Goal: Information Seeking & Learning: Learn about a topic

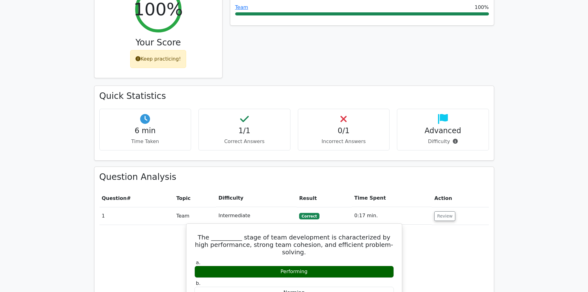
scroll to position [309, 0]
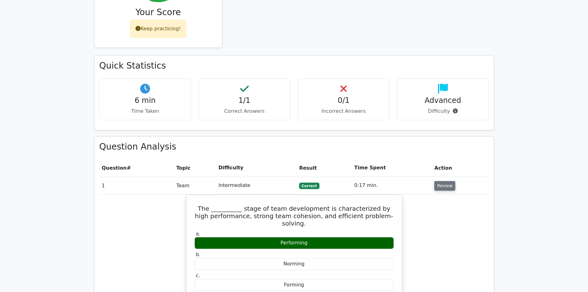
click at [440, 181] on button "Review" at bounding box center [445, 186] width 21 height 10
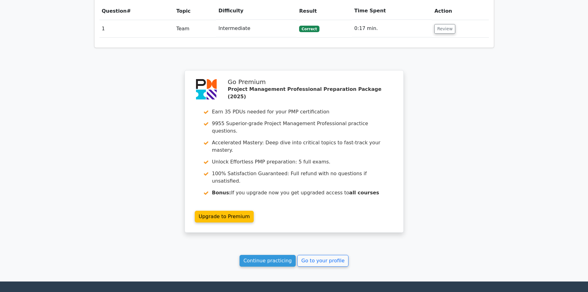
scroll to position [485, 0]
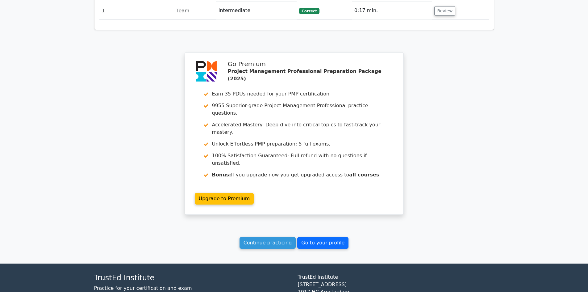
click at [308, 237] on link "Go to your profile" at bounding box center [322, 243] width 51 height 12
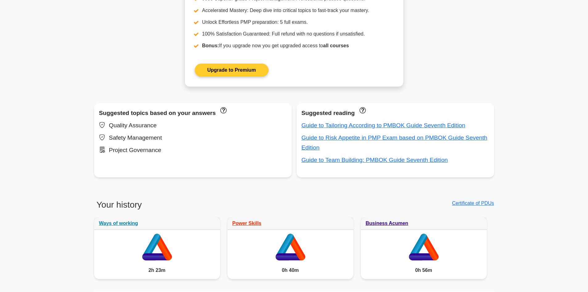
scroll to position [309, 0]
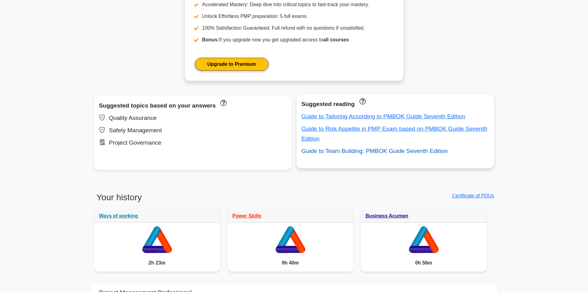
click at [353, 153] on link "Guide to Team Building: PMBOK Guide Seventh Edition" at bounding box center [375, 151] width 146 height 6
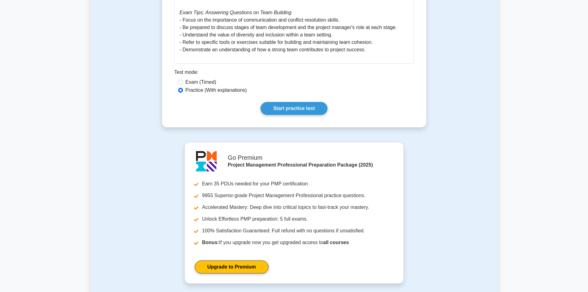
scroll to position [432, 0]
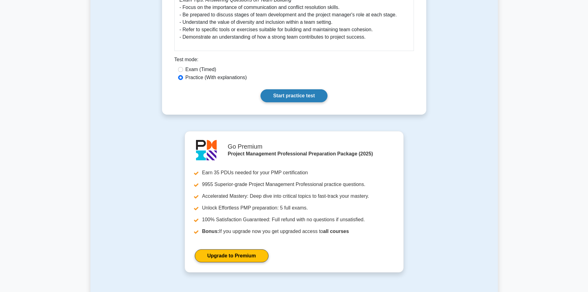
click at [294, 101] on link "Start practice test" at bounding box center [294, 95] width 67 height 13
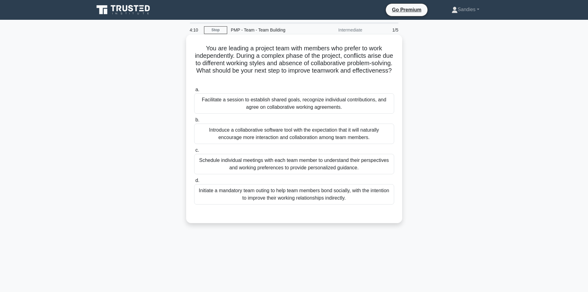
click at [267, 192] on div "Initiate a mandatory team outing to help team members bond socially, with the i…" at bounding box center [294, 194] width 200 height 20
click at [194, 183] on input "d. Initiate a mandatory team outing to help team members bond socially, with th…" at bounding box center [194, 181] width 0 height 4
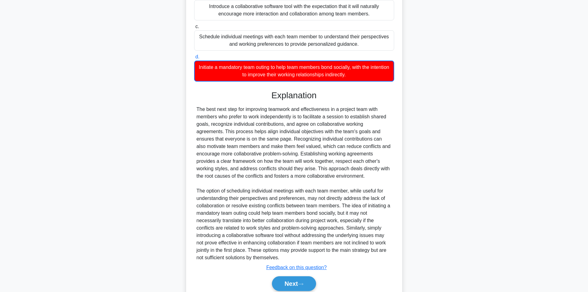
scroll to position [149, 0]
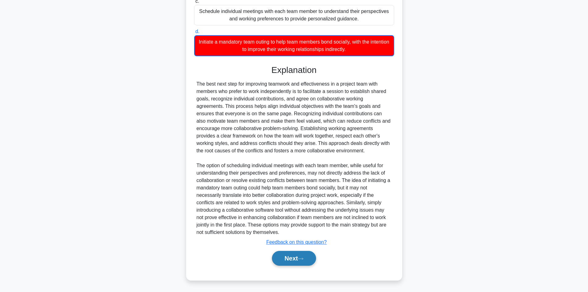
click at [289, 254] on button "Next" at bounding box center [294, 258] width 44 height 15
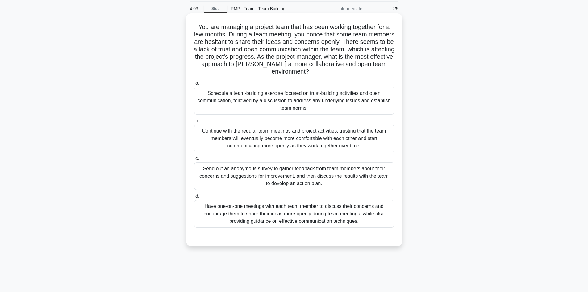
scroll to position [0, 0]
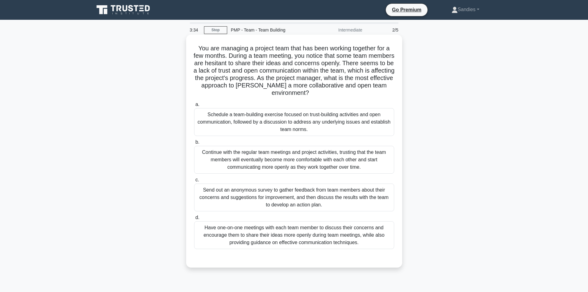
click at [301, 127] on div "Schedule a team-building exercise focused on trust-building activities and open…" at bounding box center [294, 122] width 200 height 28
click at [194, 107] on input "a. Schedule a team-building exercise focused on trust-building activities and o…" at bounding box center [194, 105] width 0 height 4
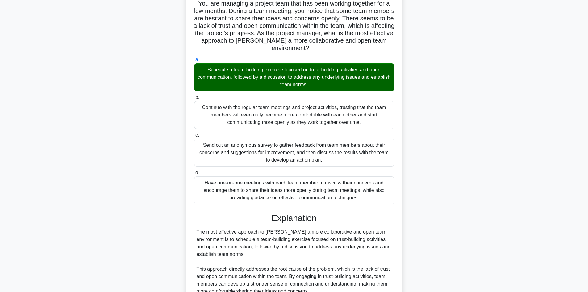
scroll to position [185, 0]
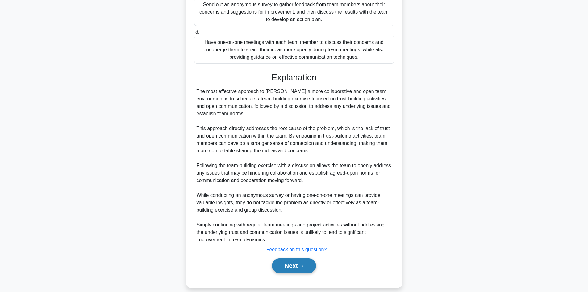
click at [293, 268] on button "Next" at bounding box center [294, 265] width 44 height 15
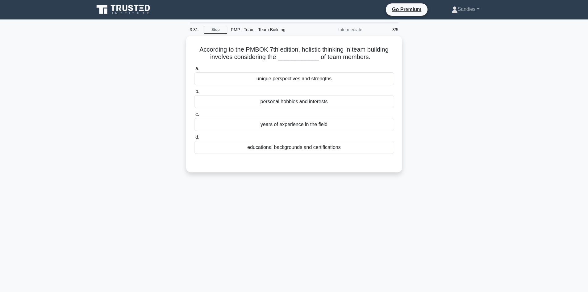
scroll to position [0, 0]
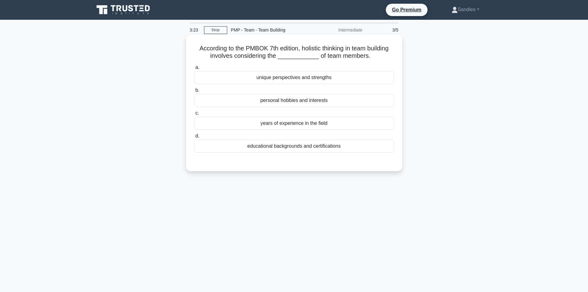
click at [310, 78] on div "unique perspectives and strengths" at bounding box center [294, 77] width 200 height 13
click at [194, 70] on input "a. unique perspectives and strengths" at bounding box center [194, 67] width 0 height 4
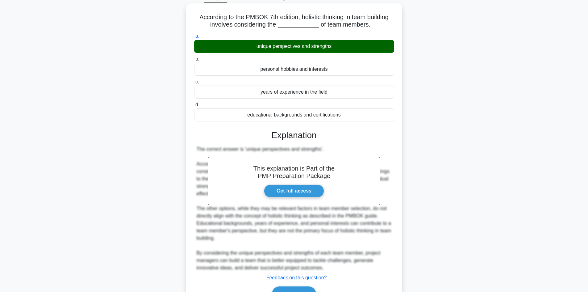
scroll to position [67, 0]
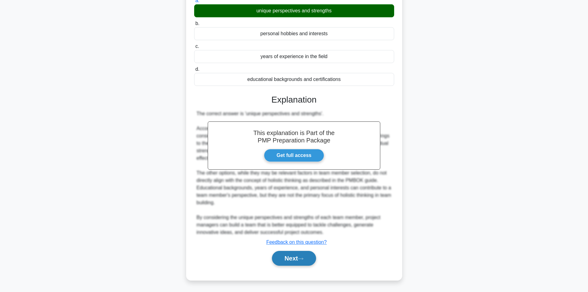
click at [293, 261] on button "Next" at bounding box center [294, 258] width 44 height 15
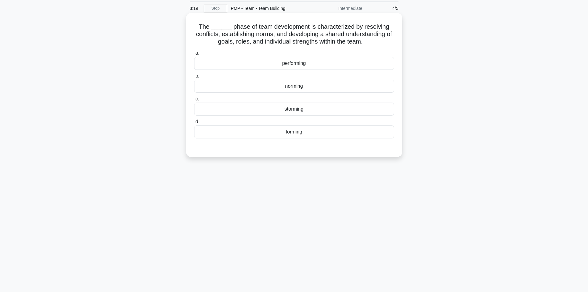
scroll to position [11, 0]
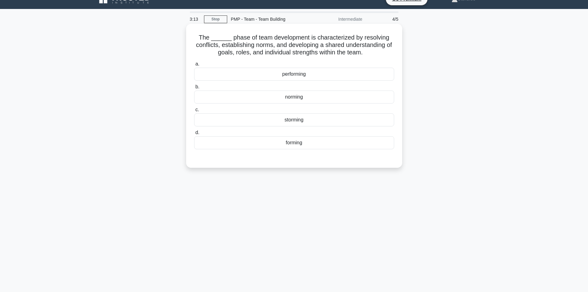
click at [297, 98] on div "norming" at bounding box center [294, 97] width 200 height 13
click at [194, 89] on input "b. norming" at bounding box center [194, 87] width 0 height 4
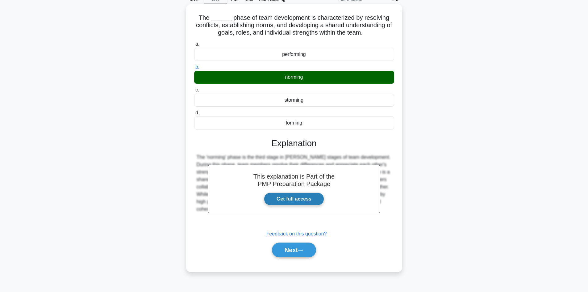
scroll to position [42, 0]
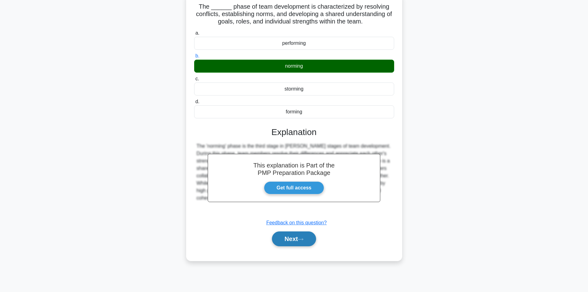
click at [295, 238] on button "Next" at bounding box center [294, 238] width 44 height 15
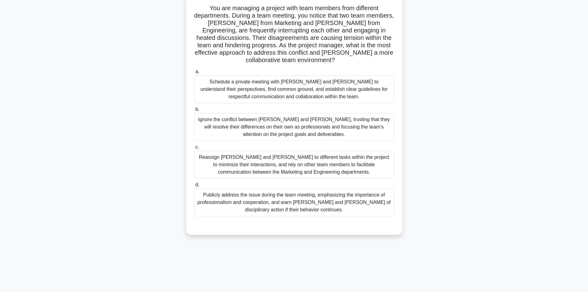
scroll to position [0, 0]
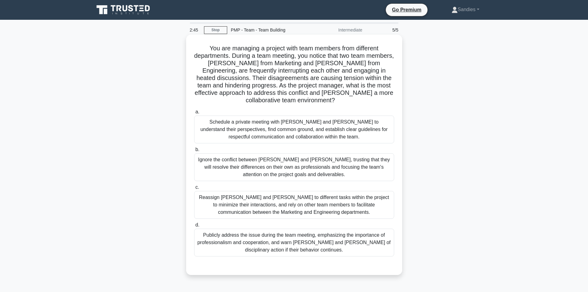
click at [271, 133] on div "Schedule a private meeting with Mark and Jennifer to understand their perspecti…" at bounding box center [294, 130] width 200 height 28
click at [194, 114] on input "a. Schedule a private meeting with Mark and Jennifer to understand their perspe…" at bounding box center [194, 112] width 0 height 4
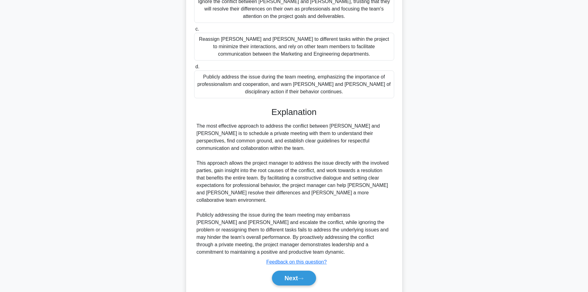
scroll to position [171, 0]
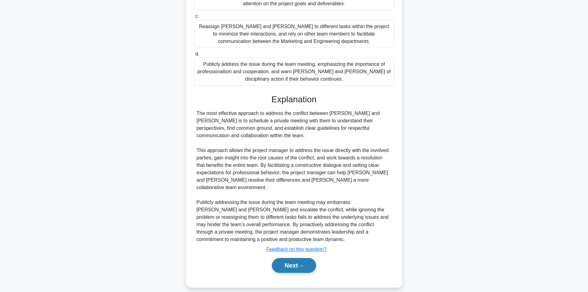
click at [295, 262] on button "Next" at bounding box center [294, 265] width 44 height 15
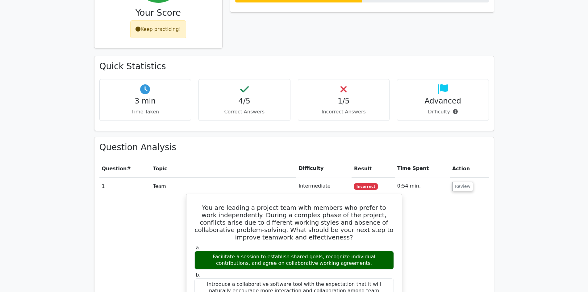
scroll to position [371, 0]
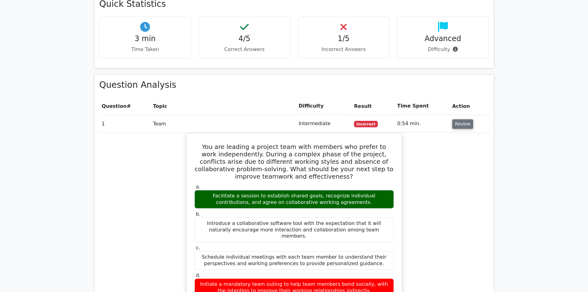
click at [461, 119] on button "Review" at bounding box center [463, 124] width 21 height 10
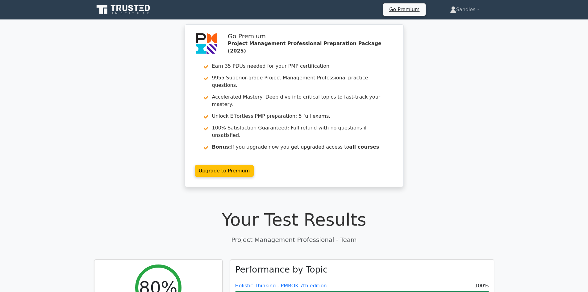
scroll to position [0, 0]
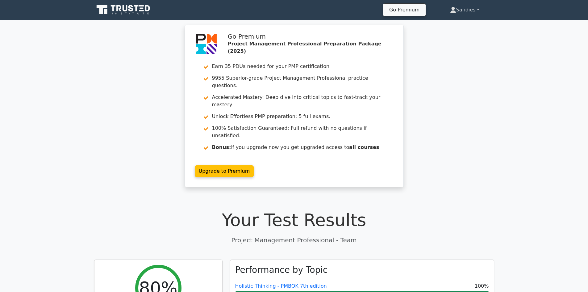
click at [469, 13] on link "Sandies" at bounding box center [465, 10] width 59 height 12
click at [455, 27] on link "Profile" at bounding box center [460, 24] width 49 height 10
